Goal: Task Accomplishment & Management: Use online tool/utility

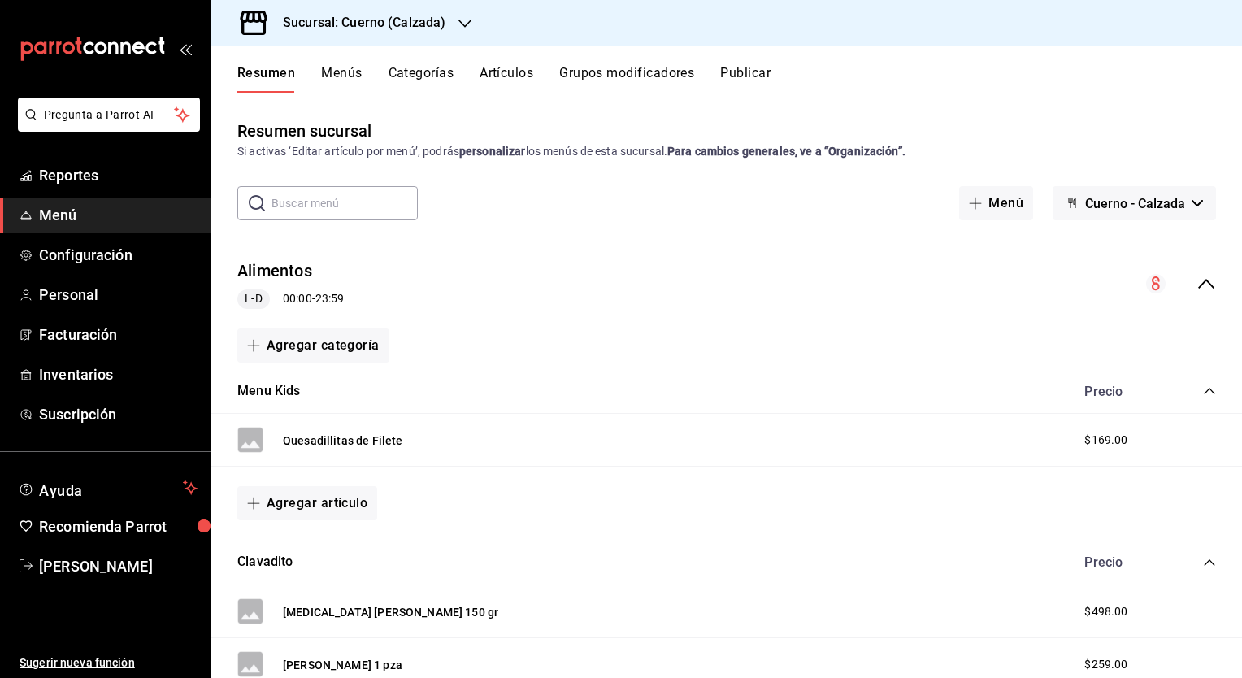
click at [413, 24] on h3 "Sucursal: Cuerno (Calzada)" at bounding box center [358, 23] width 176 height 20
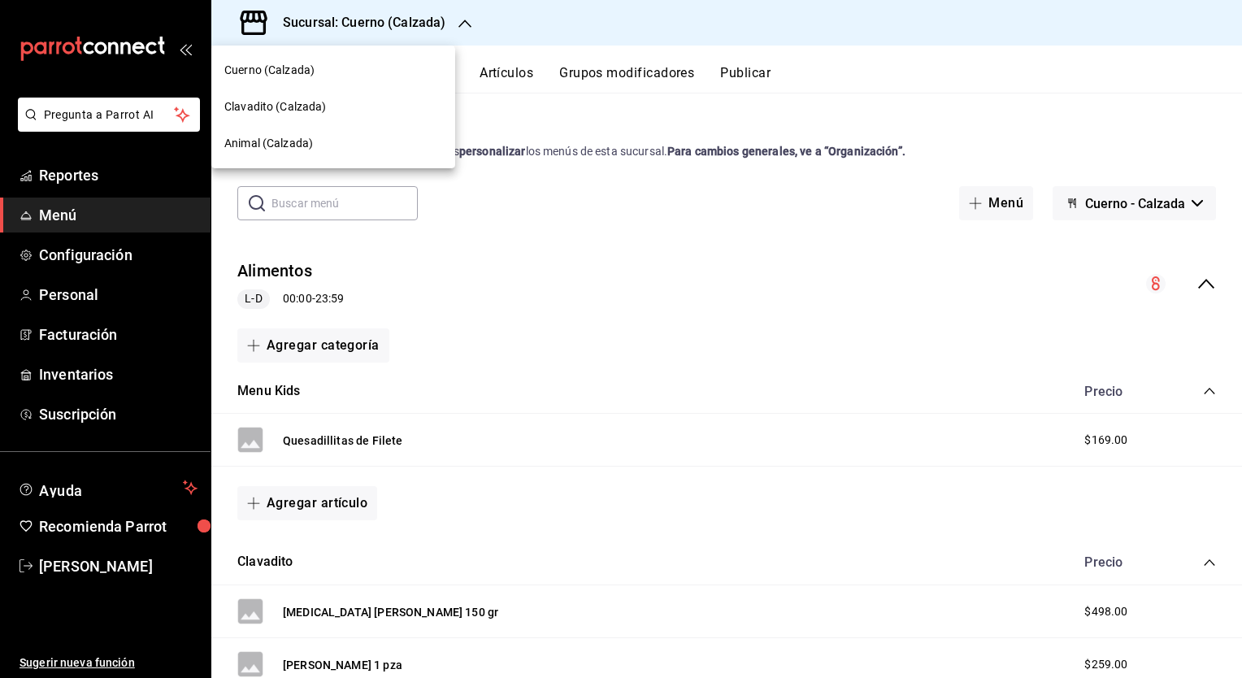
click at [315, 107] on span "Clavadito (Calzada)" at bounding box center [275, 106] width 102 height 17
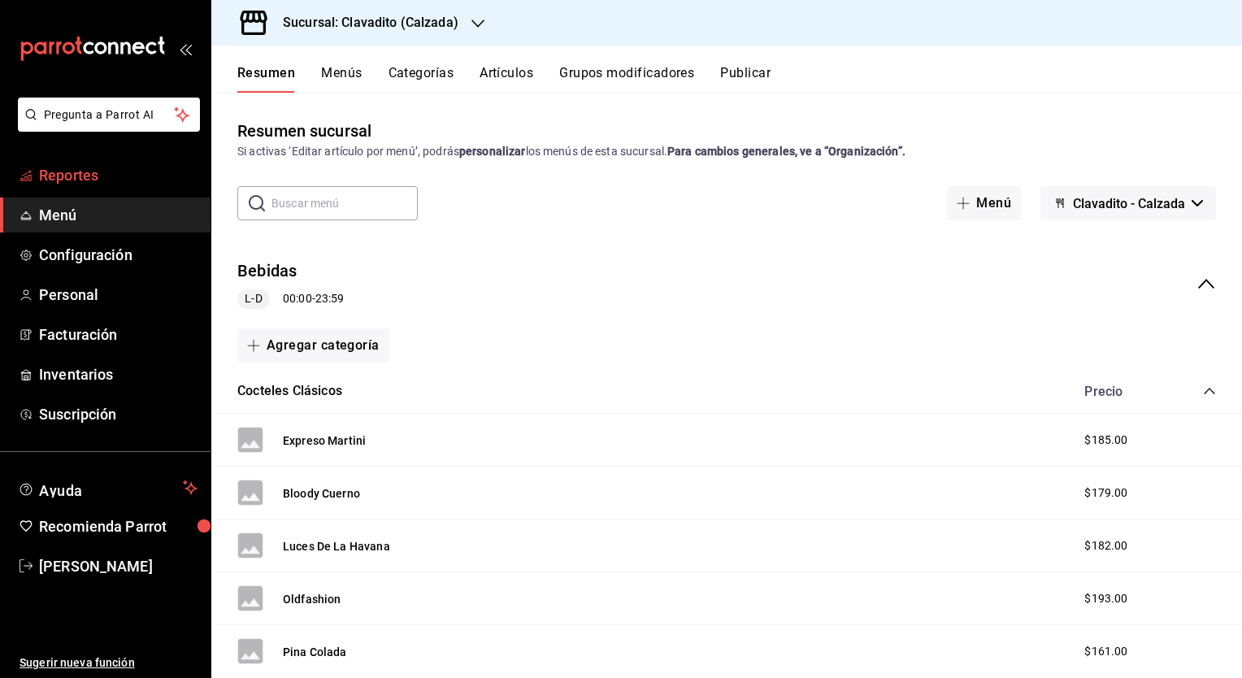
click at [83, 179] on span "Reportes" at bounding box center [118, 175] width 159 height 22
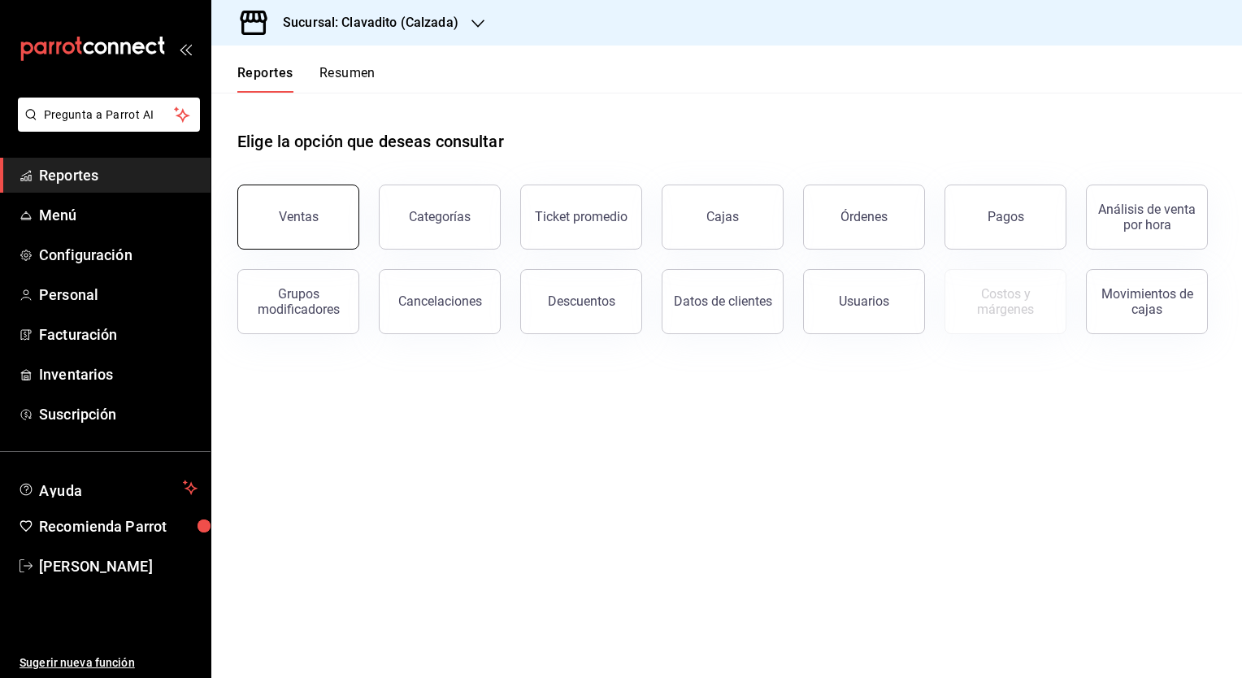
click at [289, 212] on div "Ventas" at bounding box center [299, 216] width 40 height 15
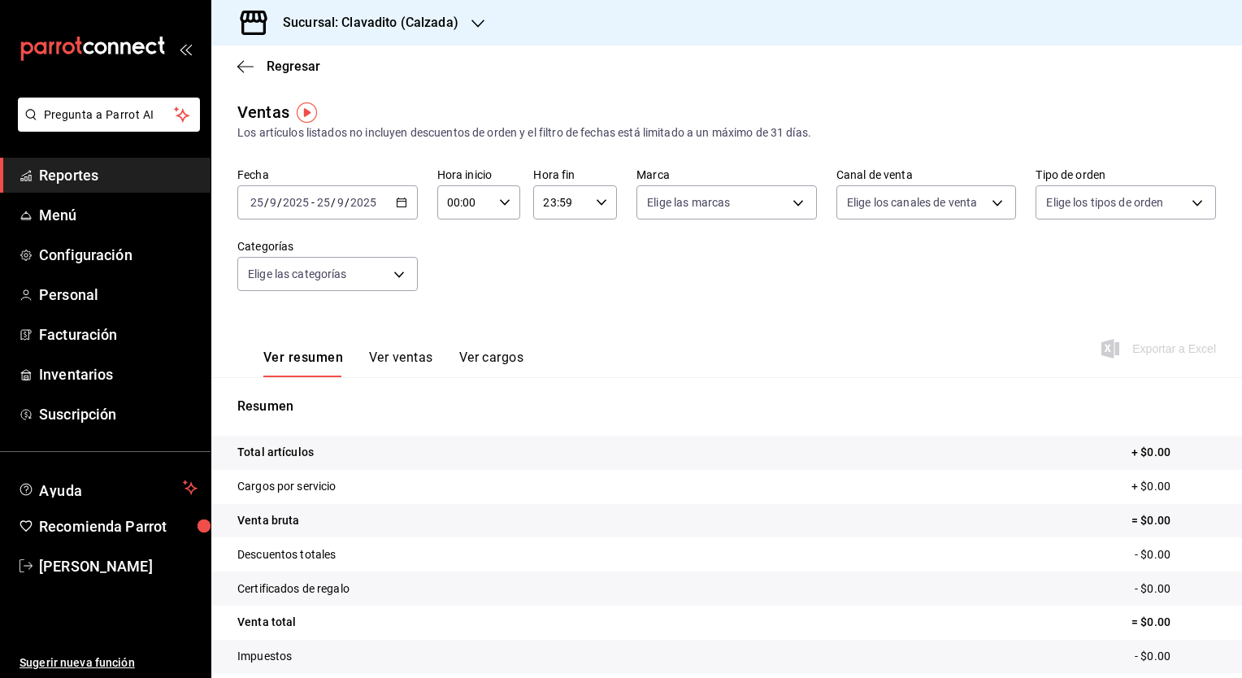
click at [390, 206] on div "[DATE] [DATE] - [DATE] [DATE]" at bounding box center [327, 202] width 180 height 34
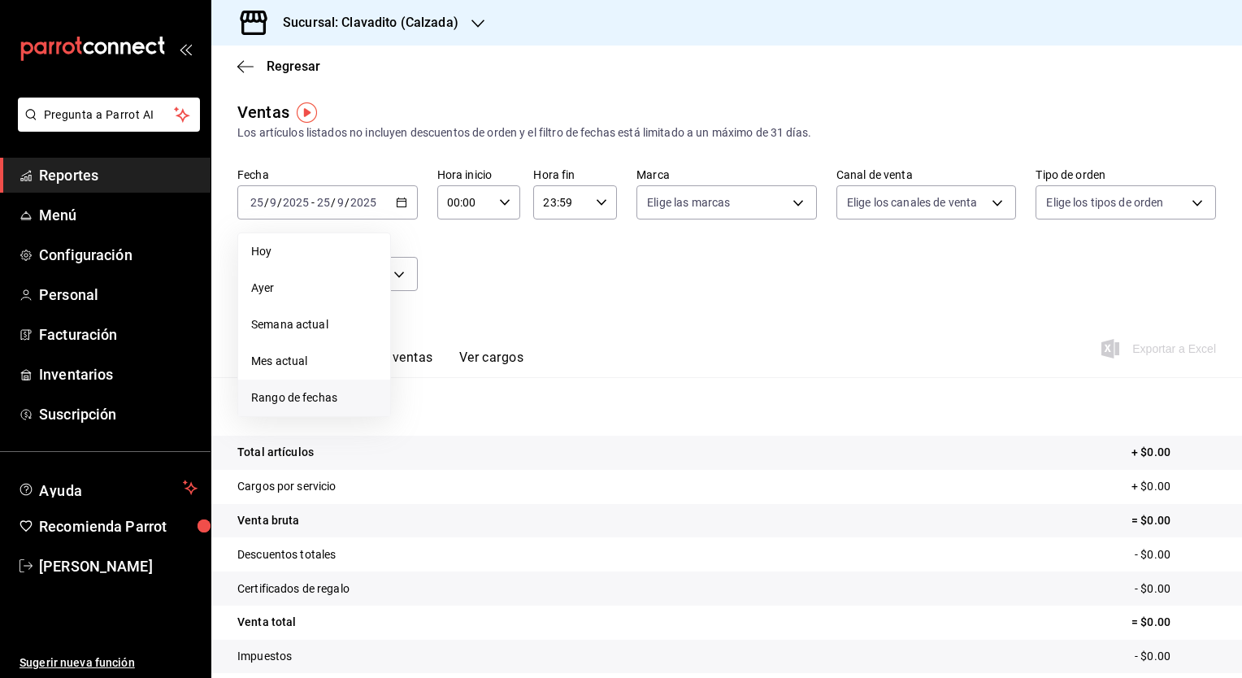
click at [302, 384] on li "Rango de fechas" at bounding box center [314, 398] width 152 height 37
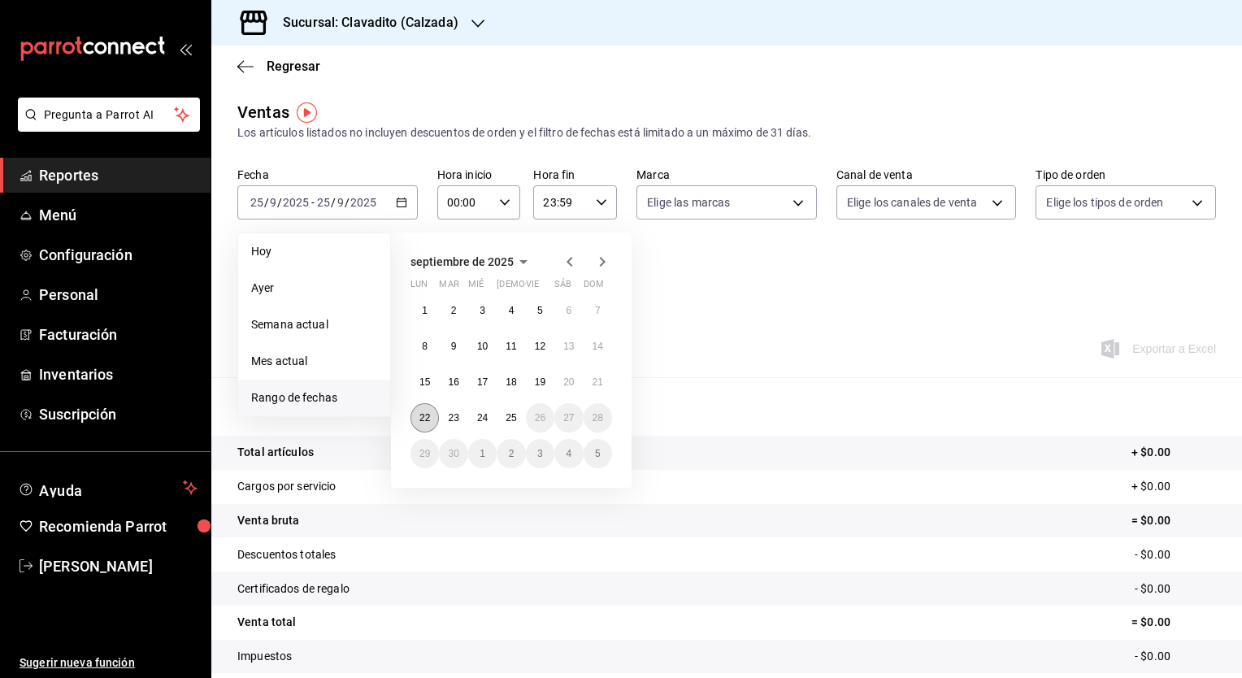
click at [419, 415] on abbr "22" at bounding box center [424, 417] width 11 height 11
click at [518, 417] on button "25" at bounding box center [511, 417] width 28 height 29
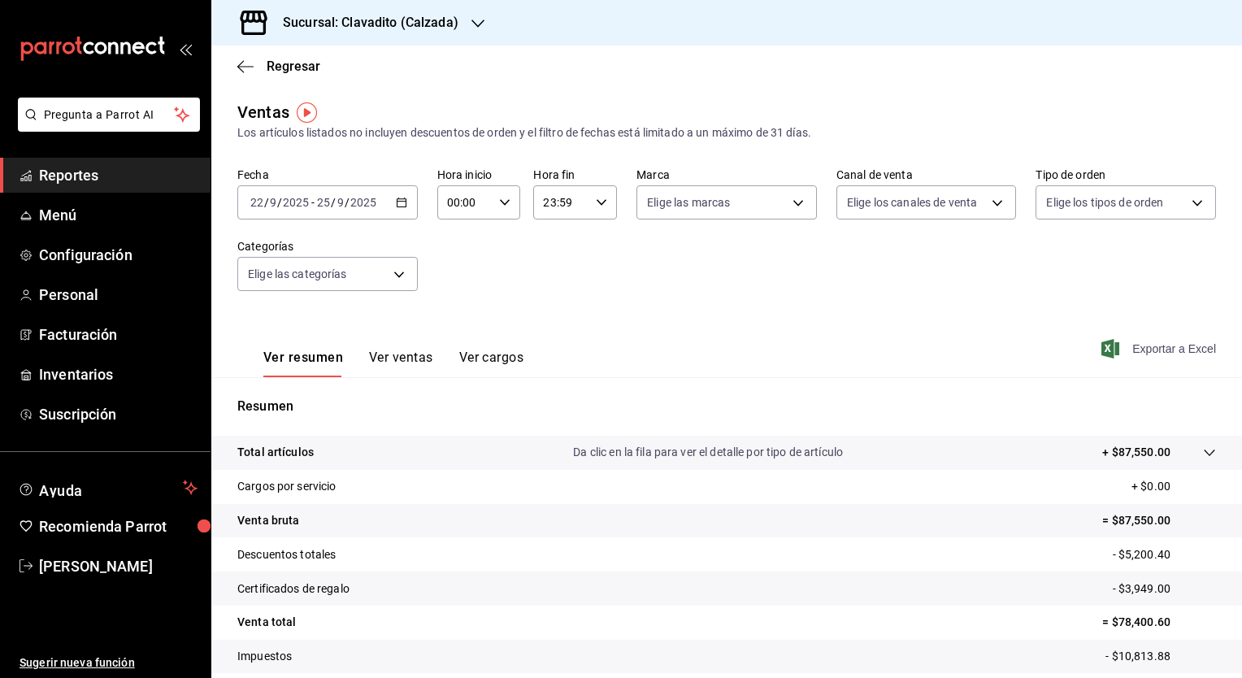
click at [1141, 343] on span "Exportar a Excel" at bounding box center [1160, 349] width 111 height 20
